Goal: Information Seeking & Learning: Learn about a topic

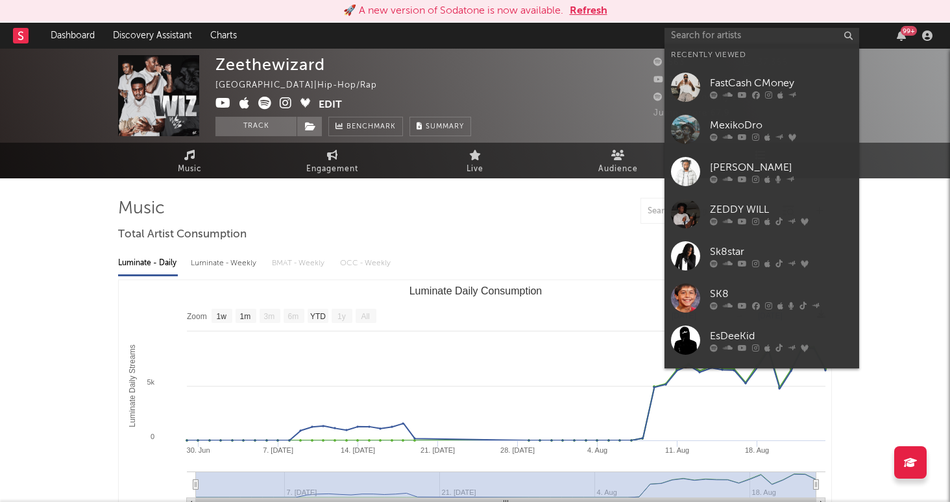
select select "1w"
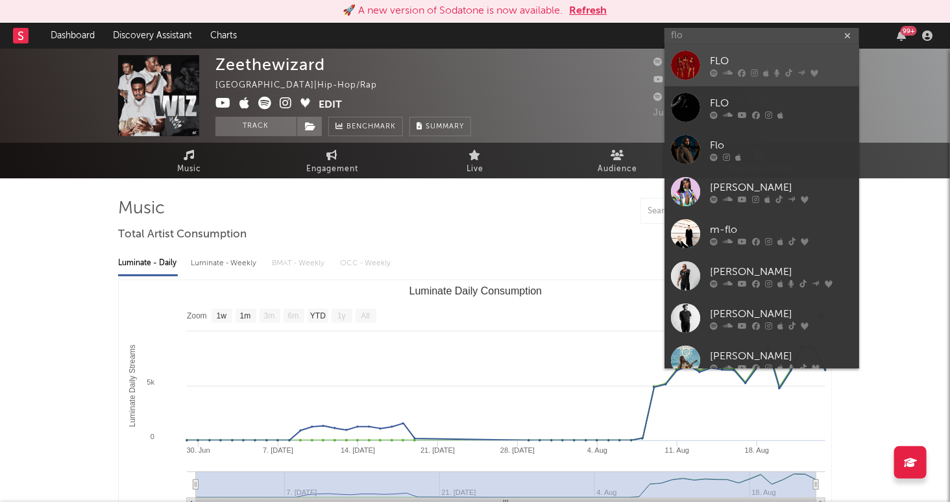
type input "flo"
click at [773, 59] on div "FLO" at bounding box center [781, 62] width 143 height 16
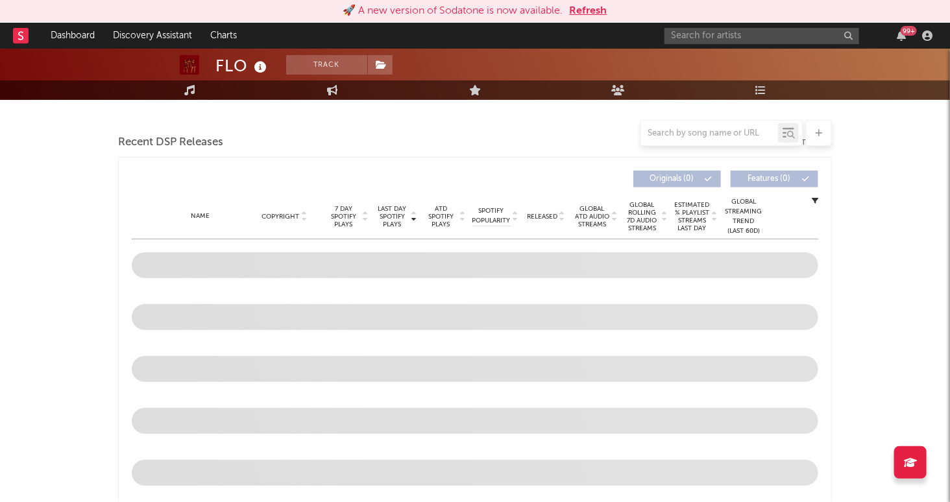
scroll to position [432, 0]
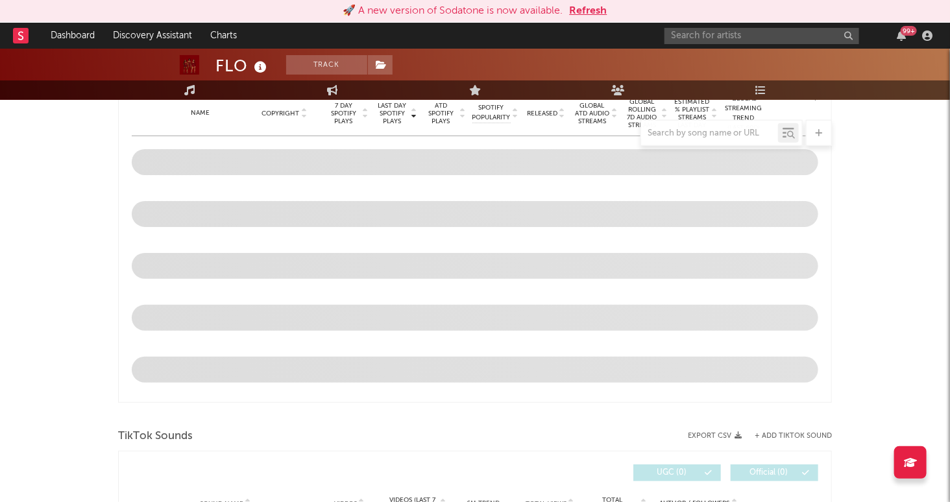
select select "6m"
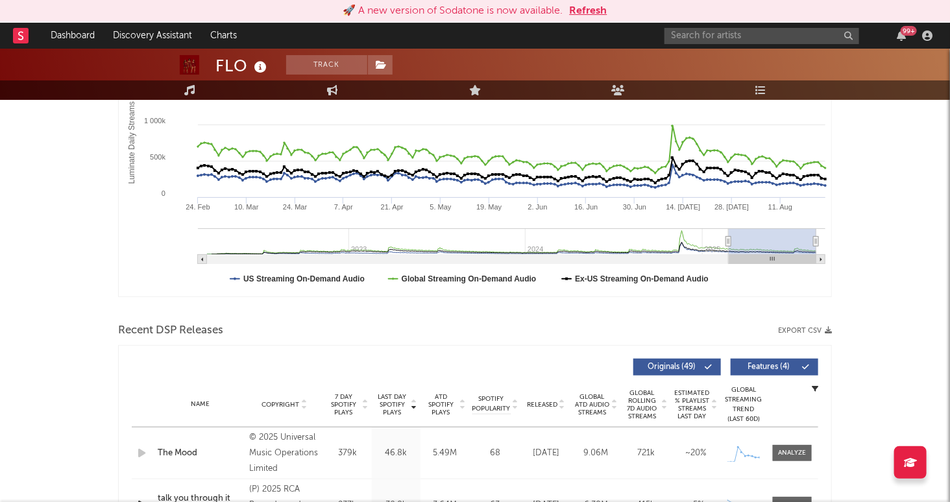
scroll to position [0, 0]
